Goal: Information Seeking & Learning: Find specific fact

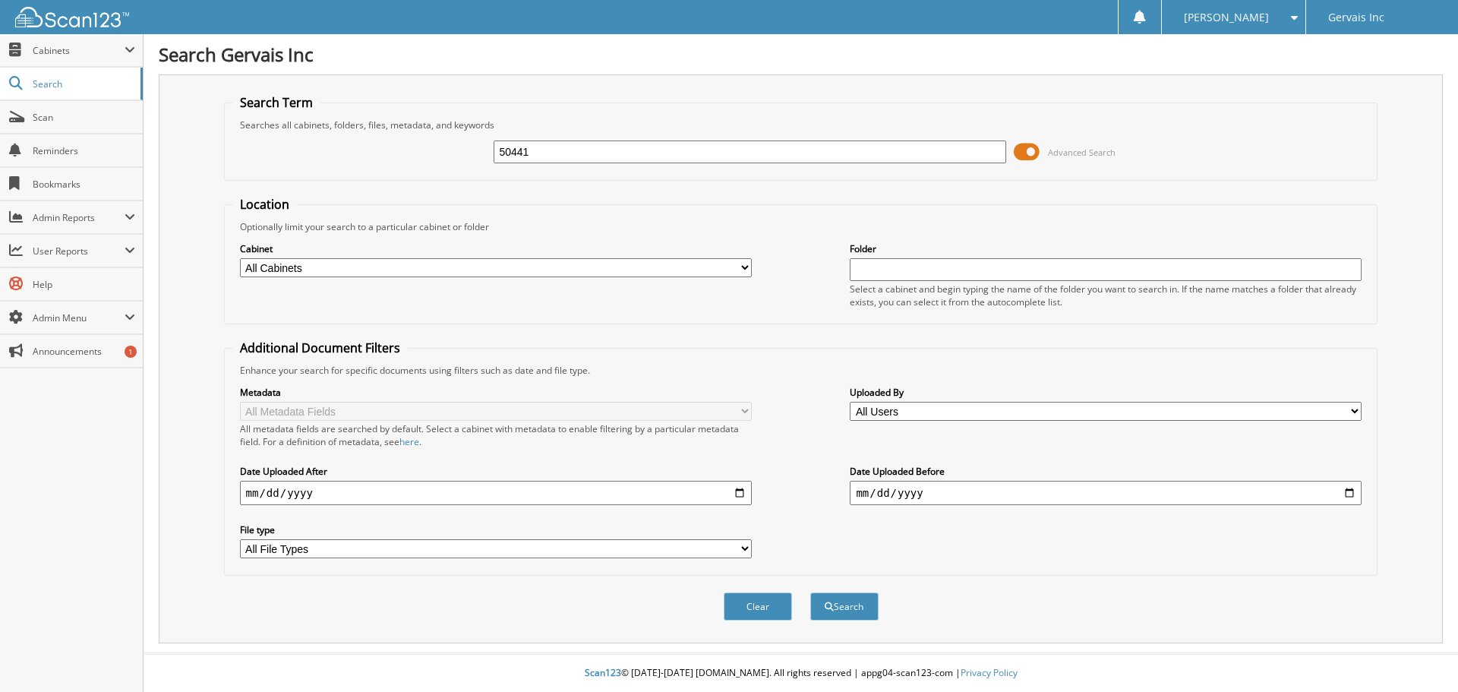
type input "50441"
click at [810, 592] on button "Search" at bounding box center [844, 606] width 68 height 28
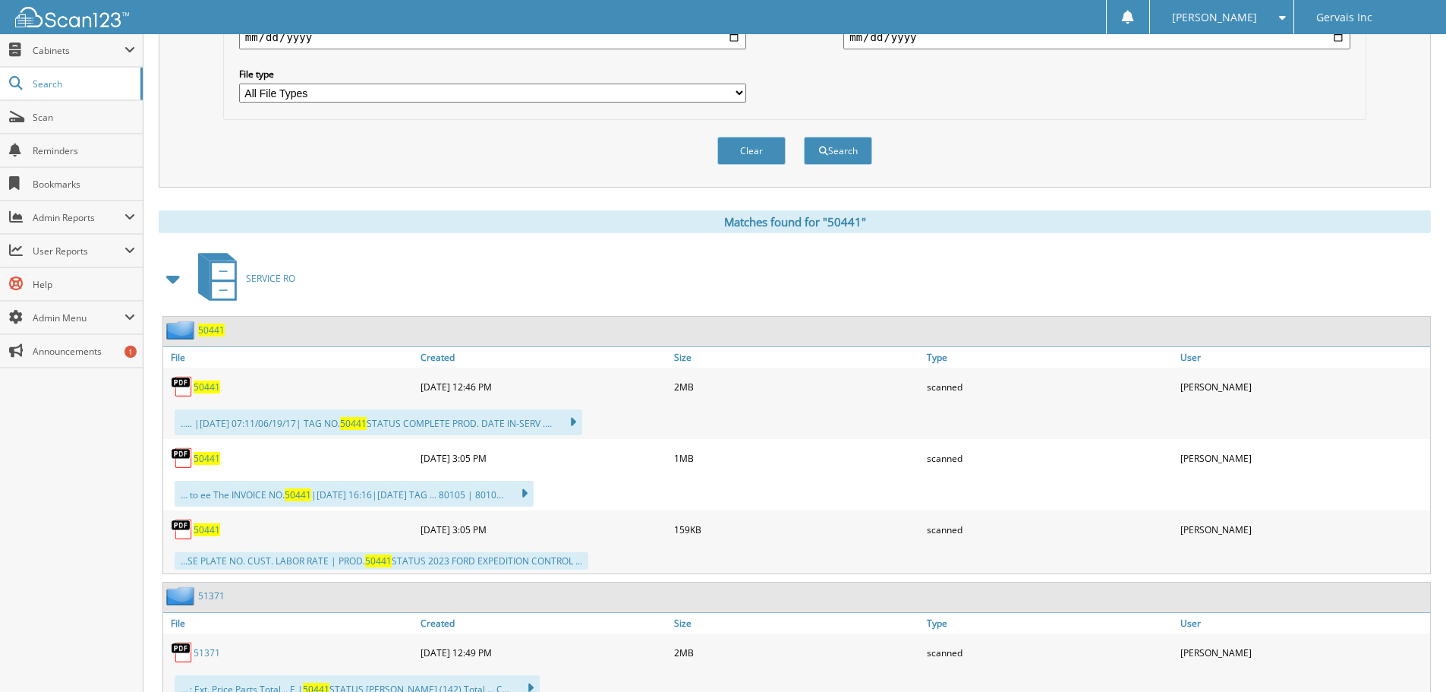
scroll to position [531, 0]
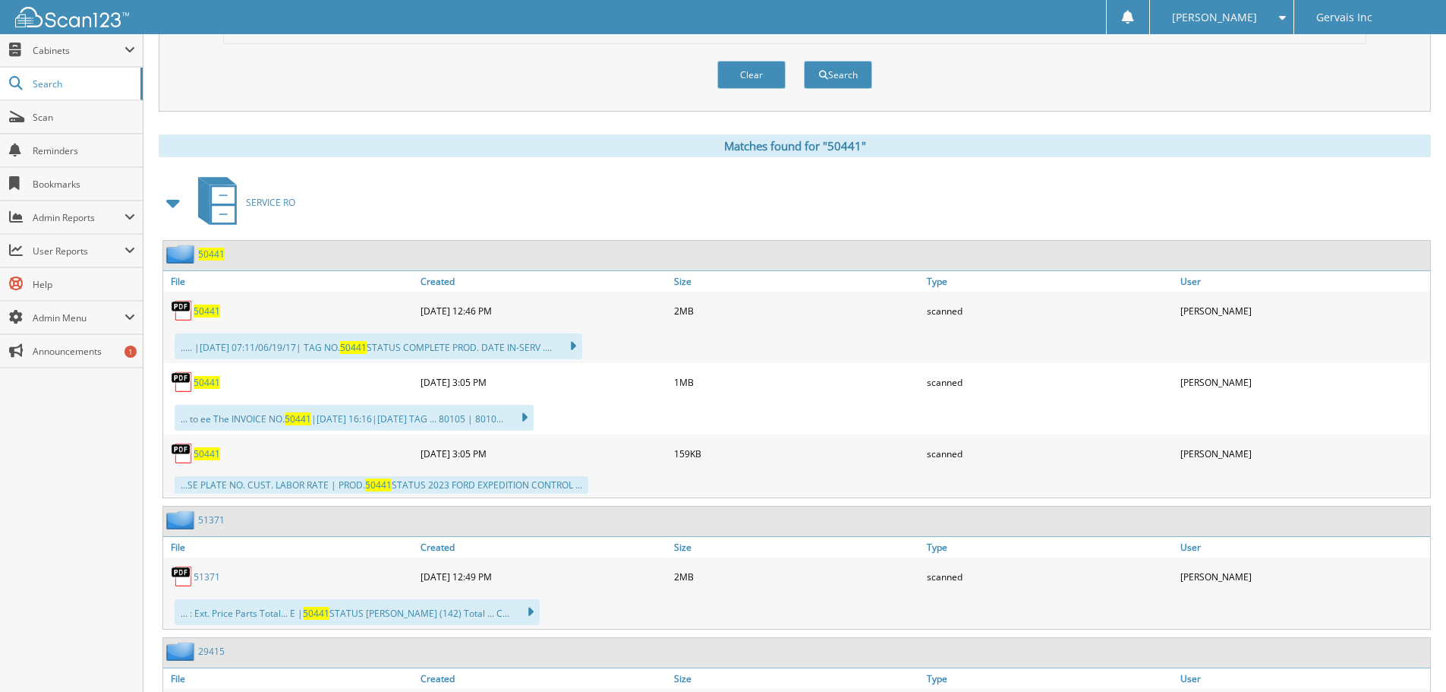
click at [210, 386] on span "50441" at bounding box center [207, 382] width 27 height 13
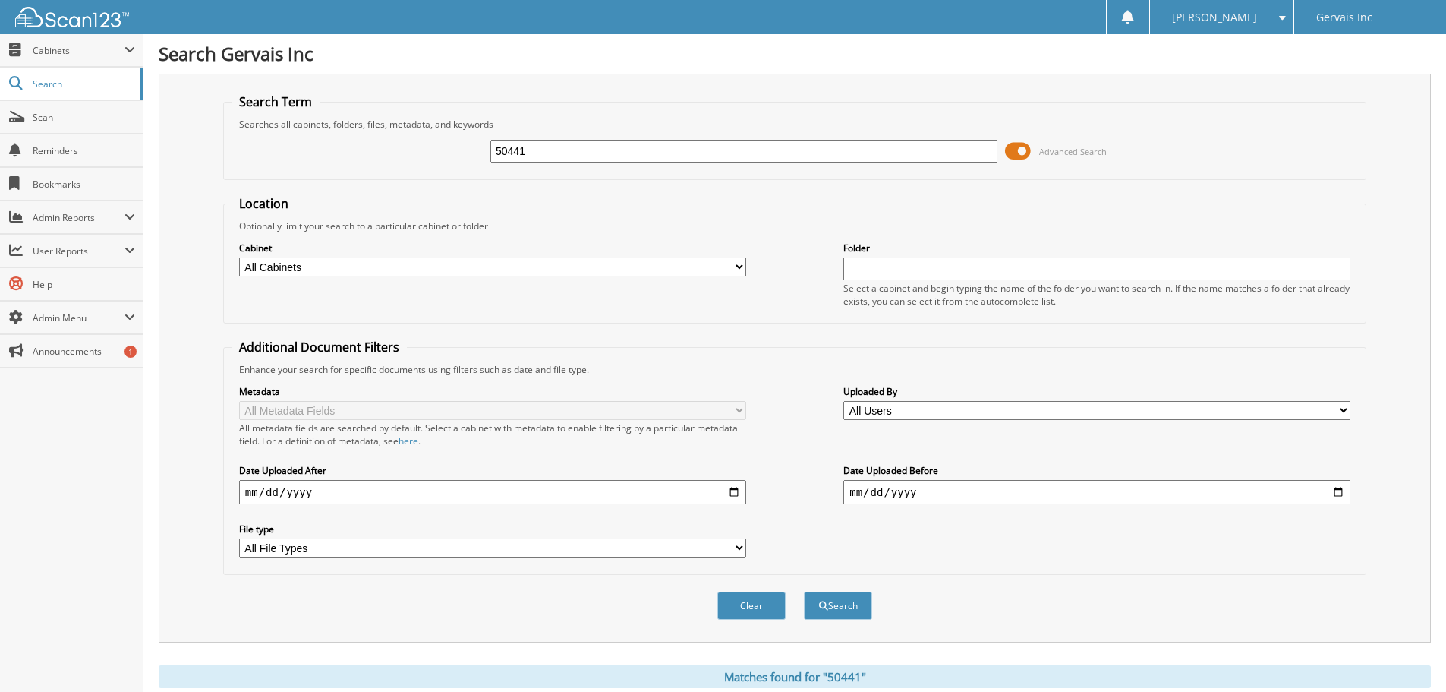
scroll to position [0, 0]
drag, startPoint x: 551, startPoint y: 150, endPoint x: 474, endPoint y: 150, distance: 77.4
click at [474, 150] on div "50441 Advanced Search" at bounding box center [795, 151] width 1127 height 41
type input "50634"
click at [835, 605] on button "Search" at bounding box center [838, 606] width 68 height 28
